Goal: Task Accomplishment & Management: Manage account settings

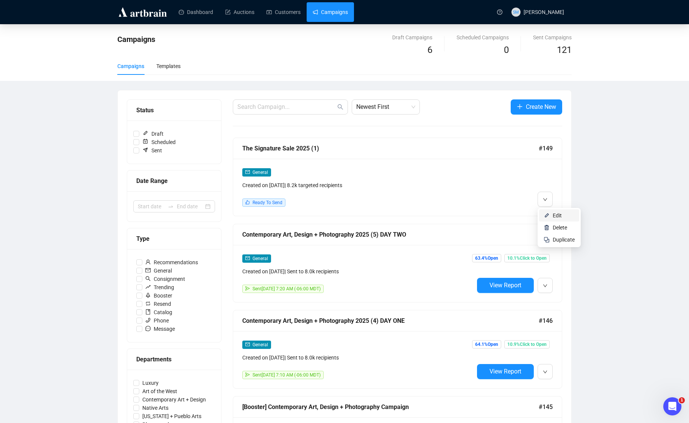
click at [557, 218] on span "Edit" at bounding box center [556, 216] width 9 height 6
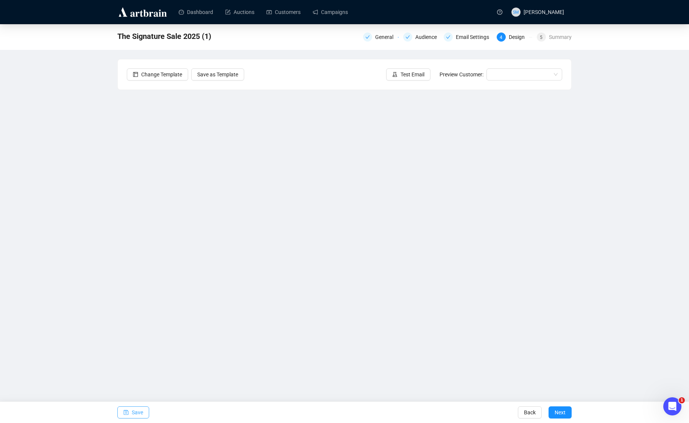
click at [144, 412] on button "Save" at bounding box center [133, 413] width 32 height 12
drag, startPoint x: 636, startPoint y: 247, endPoint x: 621, endPoint y: 285, distance: 40.7
click at [636, 248] on div "The Signature Sale 2025 (1) General Audience Email Settings 4 Design 5 Summary …" at bounding box center [344, 188] width 689 height 328
click at [619, 289] on div "The Signature Sale 2025 (1) General Audience Email Settings 4 Design 5 Summary …" at bounding box center [344, 188] width 689 height 328
click at [646, 266] on div "The Signature Sale 2025 (1) General Audience Email Settings 4 Design 5 Summary …" at bounding box center [344, 188] width 689 height 328
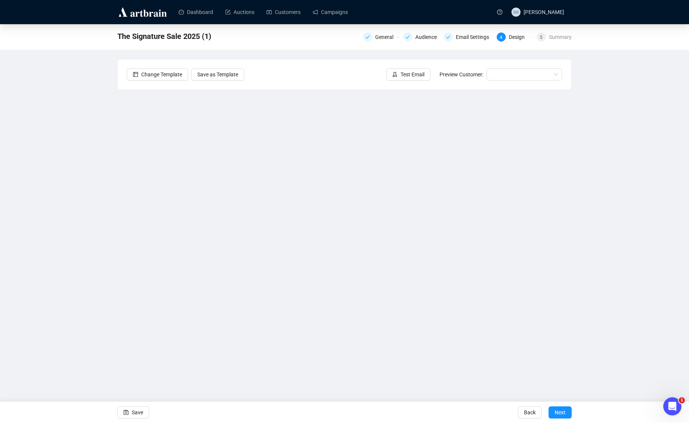
drag, startPoint x: 631, startPoint y: 314, endPoint x: 622, endPoint y: 281, distance: 34.1
click at [631, 314] on div "The Signature Sale 2025 (1) General Audience Email Settings 4 Design 5 Summary …" at bounding box center [344, 188] width 689 height 328
click at [120, 407] on button "Save" at bounding box center [133, 413] width 32 height 12
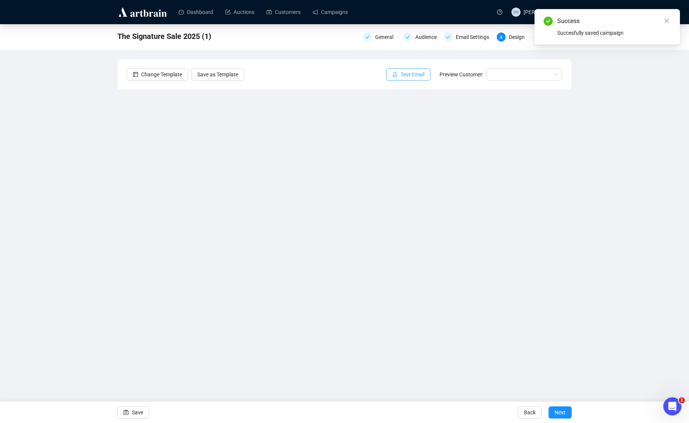
click at [417, 72] on span "Test Email" at bounding box center [412, 74] width 24 height 8
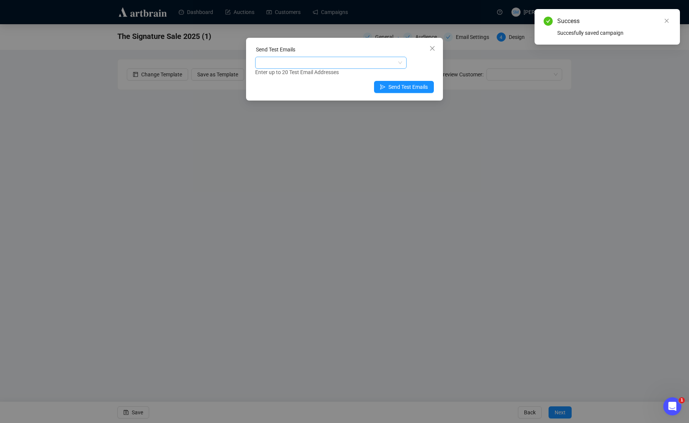
click at [335, 62] on div at bounding box center [327, 63] width 140 height 11
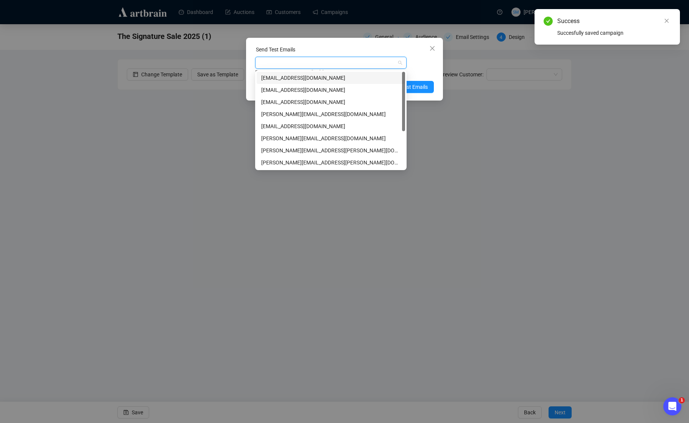
click at [292, 79] on div "[EMAIL_ADDRESS][DOMAIN_NAME]" at bounding box center [330, 78] width 139 height 8
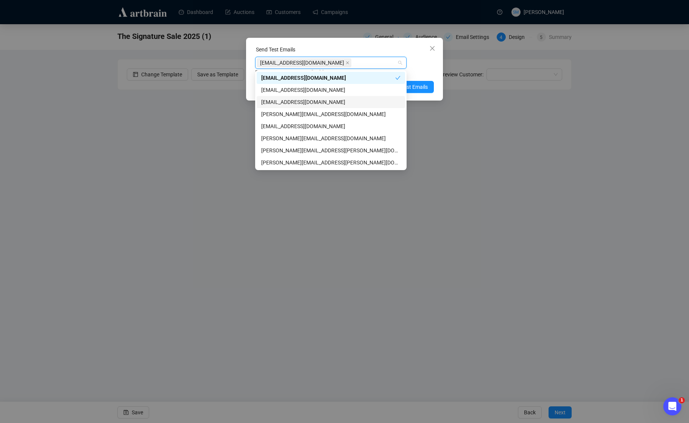
click at [316, 103] on div "[EMAIL_ADDRESS][DOMAIN_NAME]" at bounding box center [330, 102] width 139 height 8
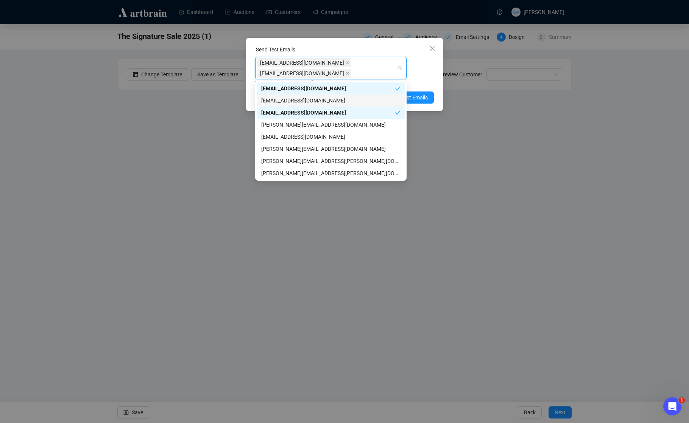
click at [428, 78] on div "[EMAIL_ADDRESS][DOMAIN_NAME] [EMAIL_ADDRESS][DOMAIN_NAME] Enter up to 20 Test E…" at bounding box center [344, 72] width 179 height 30
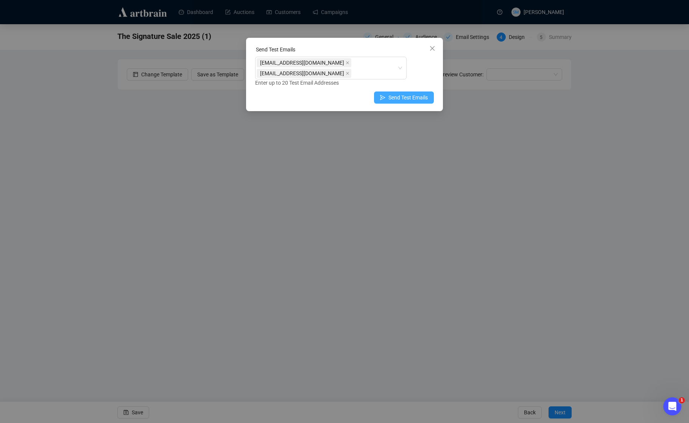
click at [424, 101] on span "Send Test Emails" at bounding box center [407, 97] width 39 height 8
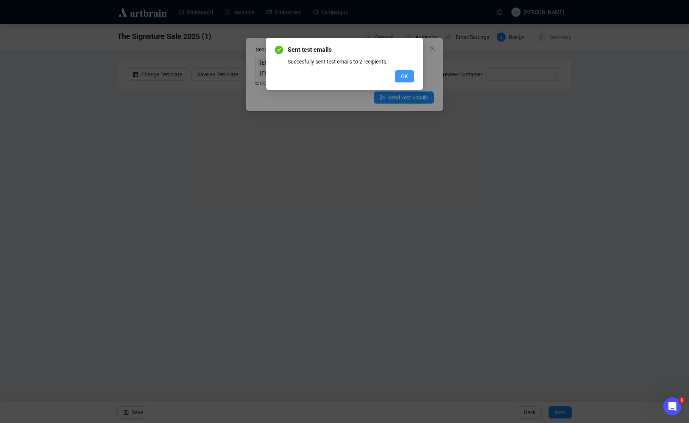
click at [403, 77] on span "OK" at bounding box center [404, 76] width 7 height 8
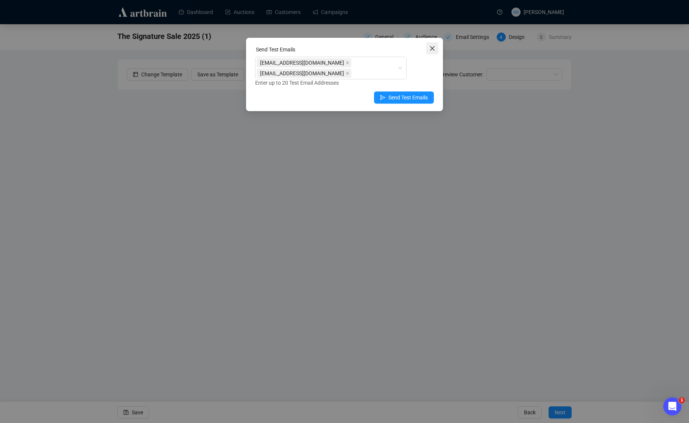
click at [430, 47] on icon "close" at bounding box center [432, 48] width 5 height 5
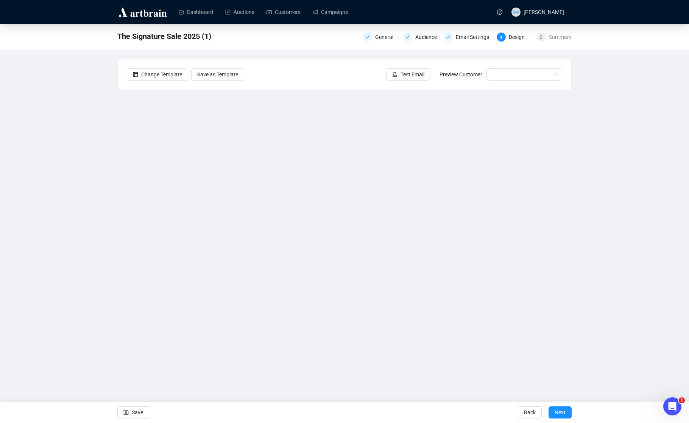
click at [613, 83] on div "The Signature Sale 2025 (1) General Audience Email Settings 4 Design 5 Summary …" at bounding box center [344, 188] width 689 height 328
click at [141, 412] on span "Save" at bounding box center [137, 412] width 11 height 21
click at [138, 412] on span "Save" at bounding box center [137, 412] width 11 height 21
click at [140, 412] on span "Save" at bounding box center [137, 412] width 11 height 21
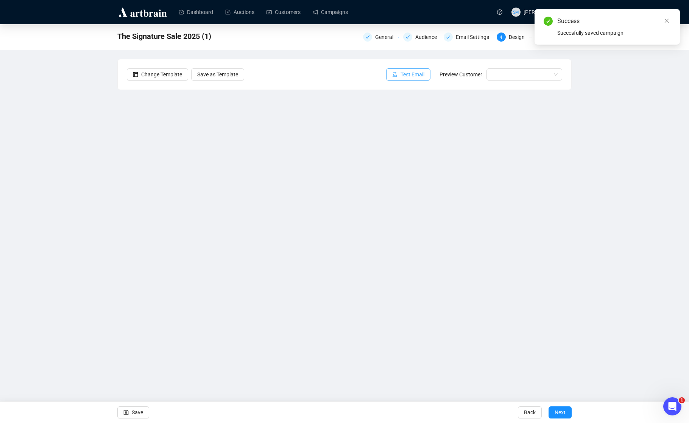
click at [419, 78] on span "Test Email" at bounding box center [412, 74] width 24 height 8
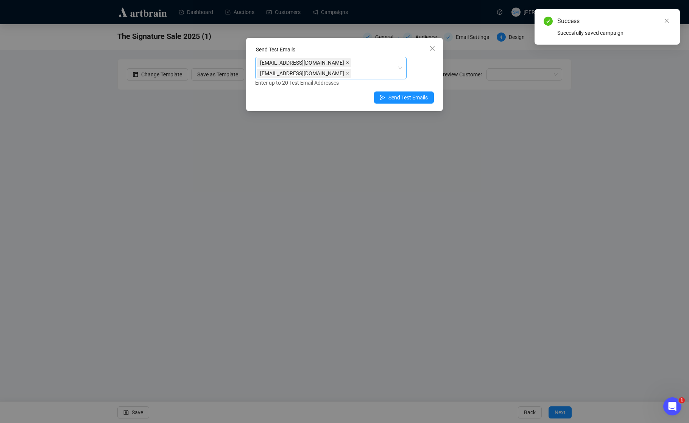
click at [346, 62] on icon "close" at bounding box center [347, 62] width 3 height 3
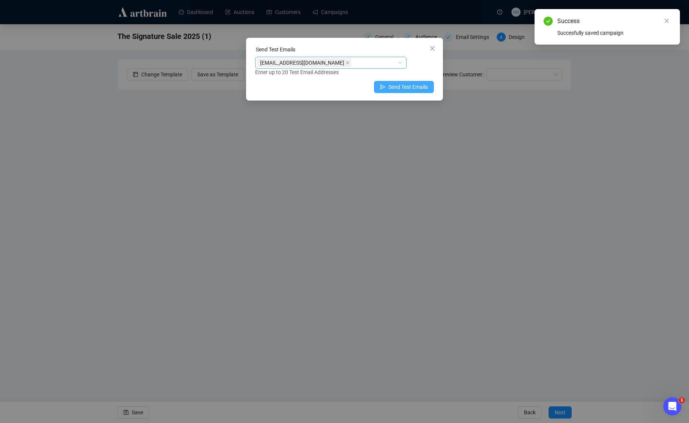
click at [409, 90] on span "Send Test Emails" at bounding box center [407, 87] width 39 height 8
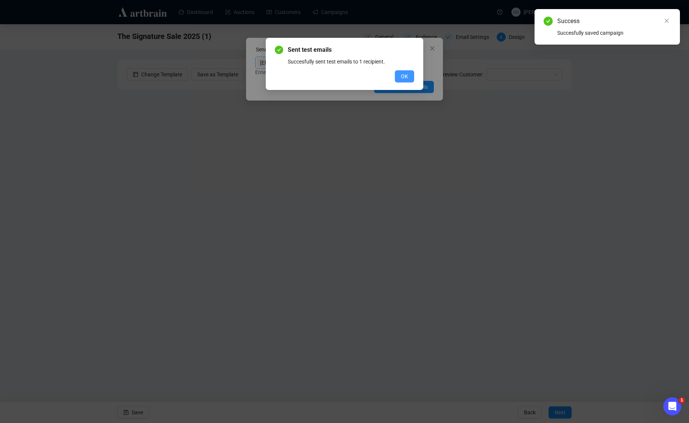
click at [402, 72] on button "OK" at bounding box center [404, 76] width 19 height 12
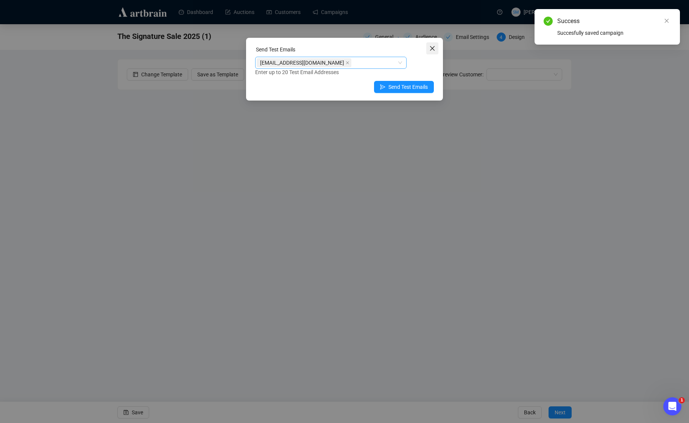
click at [433, 47] on icon "close" at bounding box center [432, 48] width 5 height 5
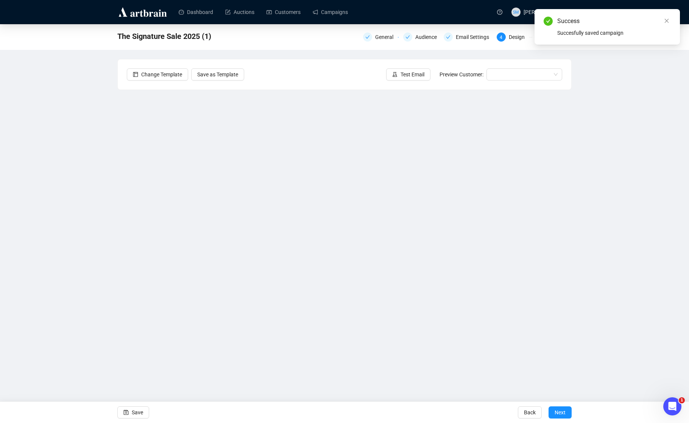
click at [636, 171] on div "The Signature Sale 2025 (1) General Audience Email Settings 4 Design 5 Summary …" at bounding box center [344, 188] width 689 height 328
click at [609, 180] on div "The Signature Sale 2025 (1) General Audience Email Settings 4 Design 5 Summary …" at bounding box center [344, 188] width 689 height 328
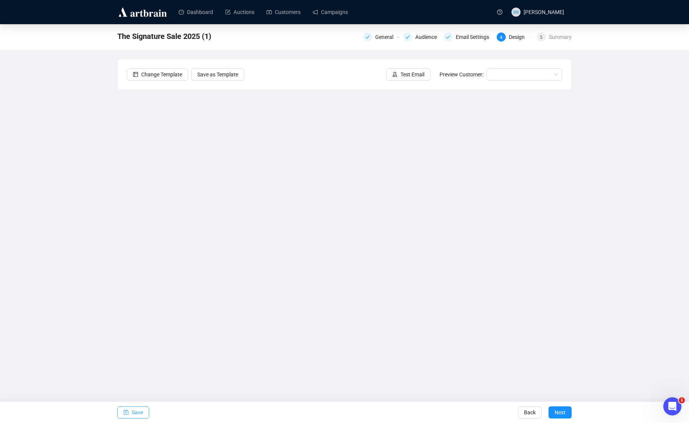
click at [136, 413] on span "Save" at bounding box center [137, 412] width 11 height 21
click at [143, 414] on span "Save" at bounding box center [137, 412] width 11 height 21
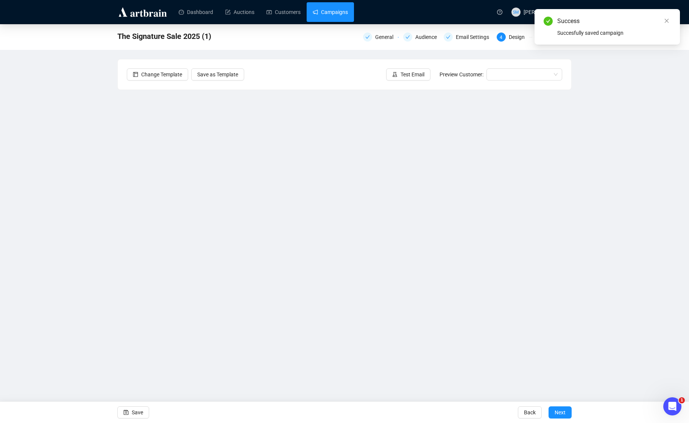
click at [337, 15] on link "Campaigns" at bounding box center [330, 12] width 35 height 20
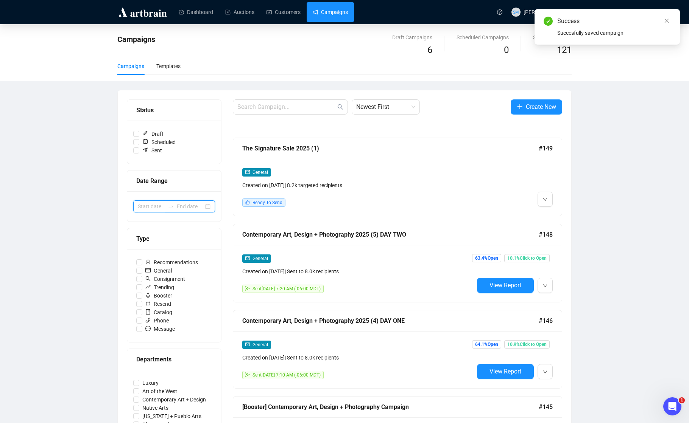
click at [156, 204] on input at bounding box center [151, 206] width 27 height 8
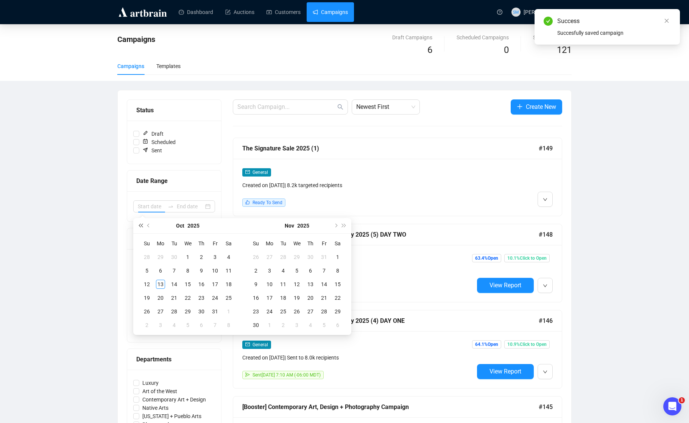
click at [141, 224] on button "Last year (Control + left)" at bounding box center [140, 225] width 8 height 15
type input "[DATE]"
click at [199, 258] on div "3" at bounding box center [201, 257] width 9 height 9
type input "[DATE]"
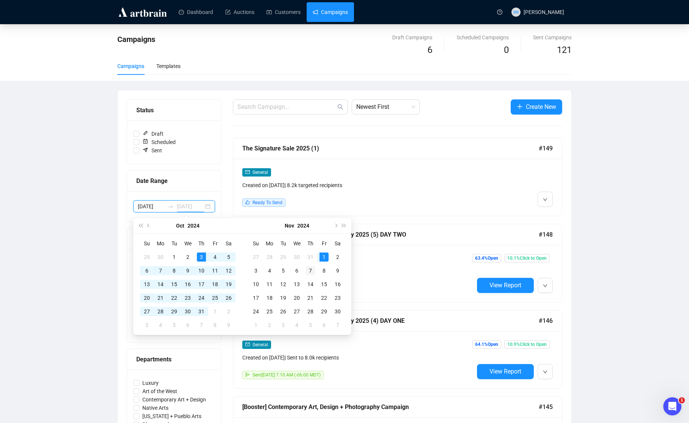
type input "[DATE]"
click at [312, 270] on div "7" at bounding box center [310, 270] width 9 height 9
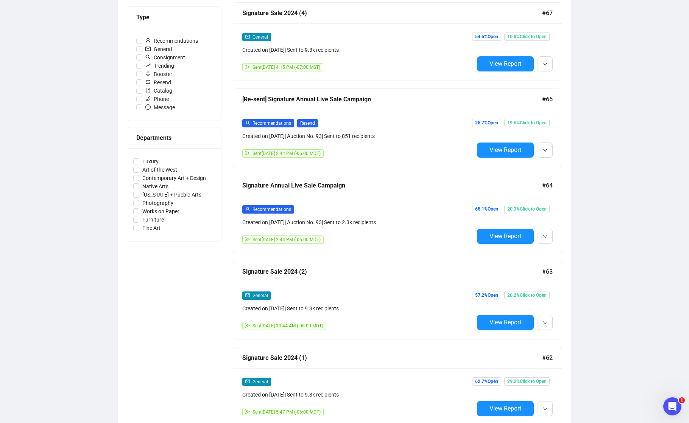
scroll to position [240, 0]
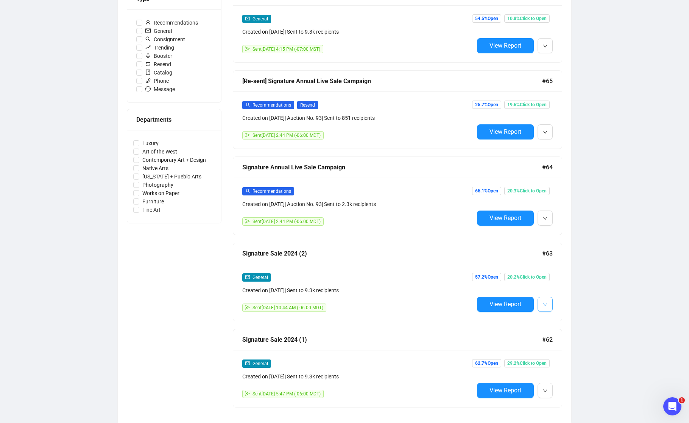
click at [546, 304] on icon "down" at bounding box center [545, 305] width 5 height 5
click at [559, 323] on span "Edit" at bounding box center [581, 320] width 59 height 8
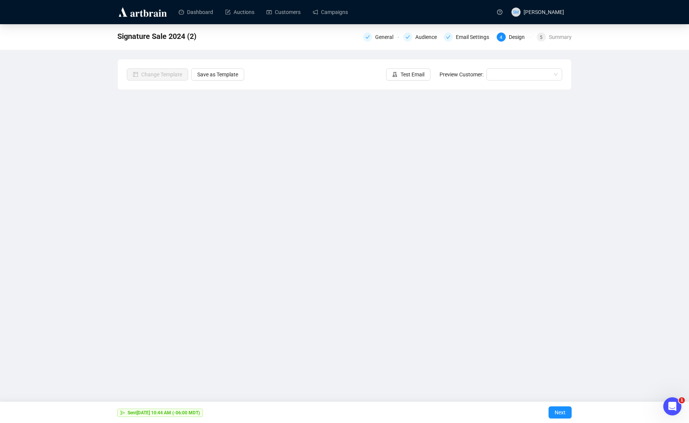
click at [88, 102] on div "Signature Sale 2024 (2) General Audience Email Settings 4 Design 5 Summary Chan…" at bounding box center [344, 188] width 689 height 328
